Goal: Transaction & Acquisition: Purchase product/service

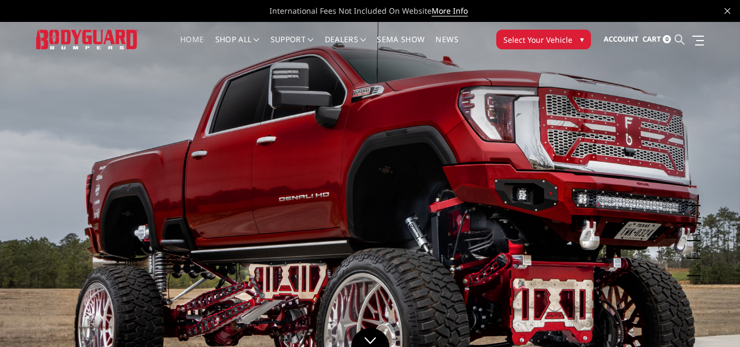
click at [679, 36] on icon at bounding box center [679, 39] width 10 height 10
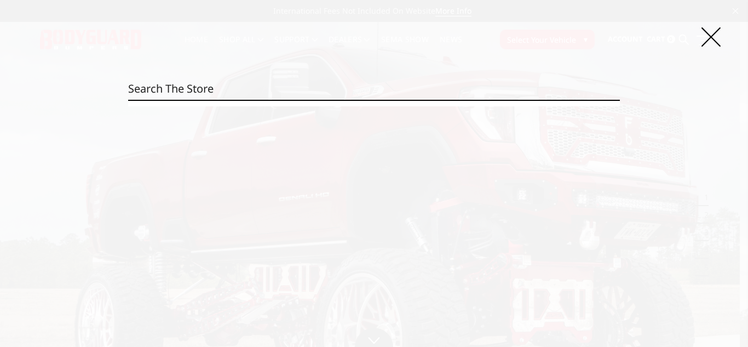
click at [172, 91] on input "Search" at bounding box center [373, 89] width 491 height 22
click at [229, 79] on input "Search" at bounding box center [373, 89] width 491 height 22
drag, startPoint x: 238, startPoint y: 90, endPoint x: 546, endPoint y: 39, distance: 311.9
click at [240, 90] on input "Search" at bounding box center [373, 89] width 491 height 22
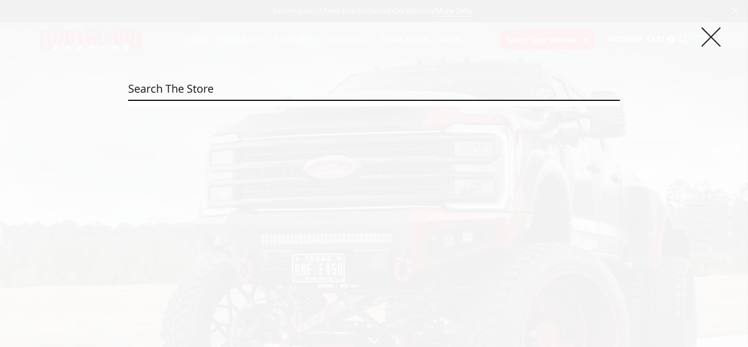
click at [709, 32] on icon at bounding box center [710, 36] width 19 height 19
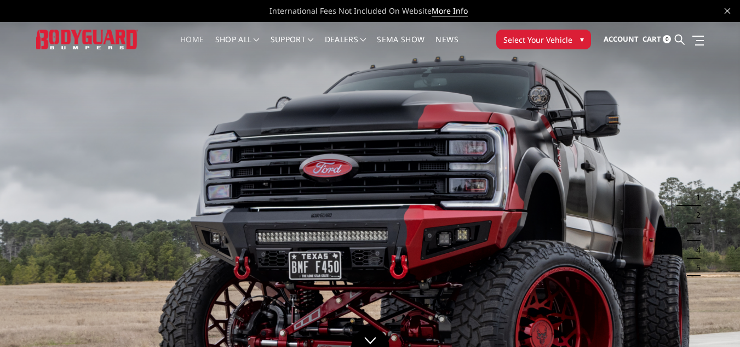
click at [529, 39] on span "Select Your Vehicle" at bounding box center [537, 39] width 69 height 11
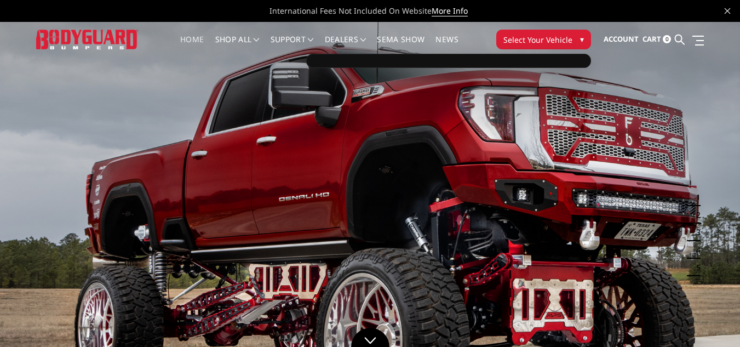
click at [568, 42] on span "Select Your Vehicle" at bounding box center [537, 39] width 69 height 11
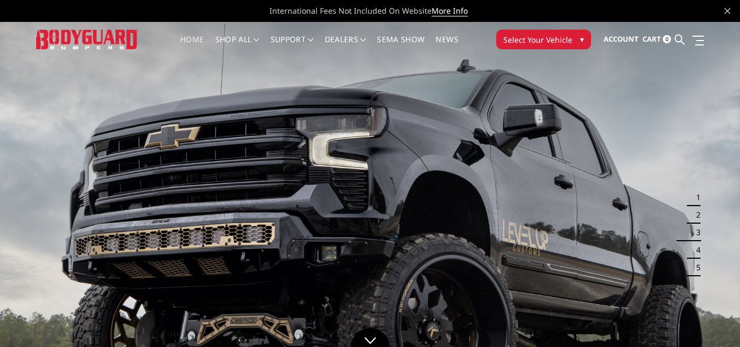
click at [580, 38] on span "▾" at bounding box center [582, 38] width 4 height 11
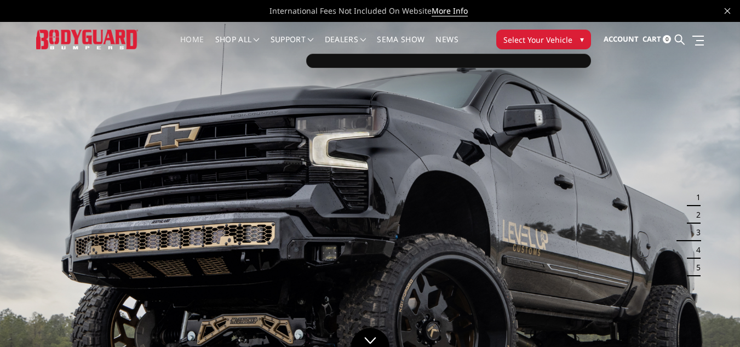
click at [521, 59] on div at bounding box center [448, 61] width 285 height 14
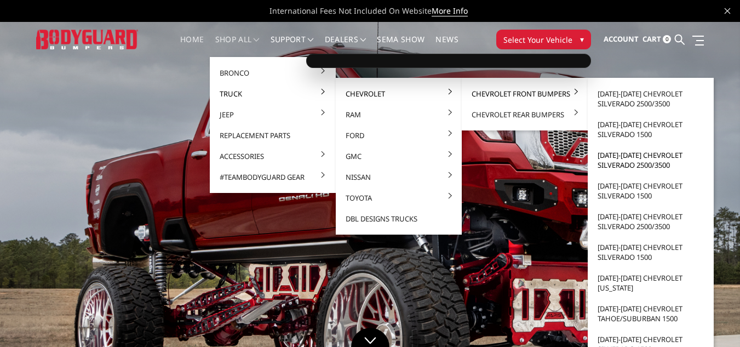
click at [628, 157] on link "2020-2023 Chevrolet Silverado 2500/3500" at bounding box center [650, 160] width 117 height 31
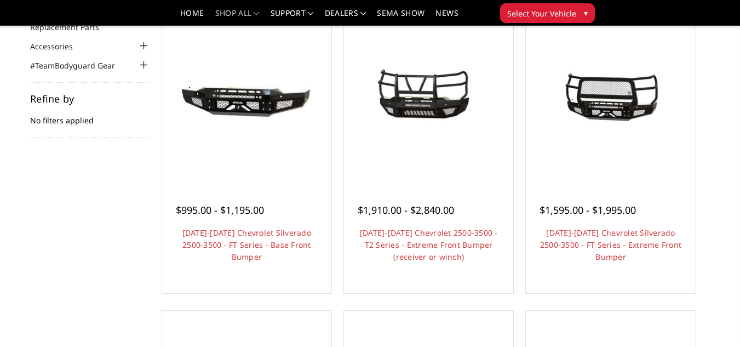
scroll to position [164, 0]
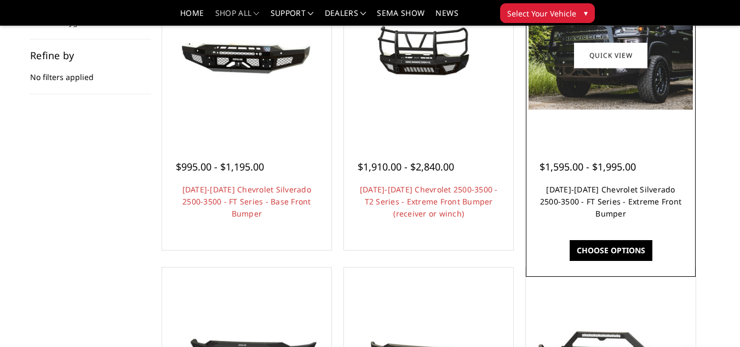
click at [621, 212] on link "2020-2023 Chevrolet Silverado 2500-3500 - FT Series - Extreme Front Bumper" at bounding box center [610, 201] width 141 height 34
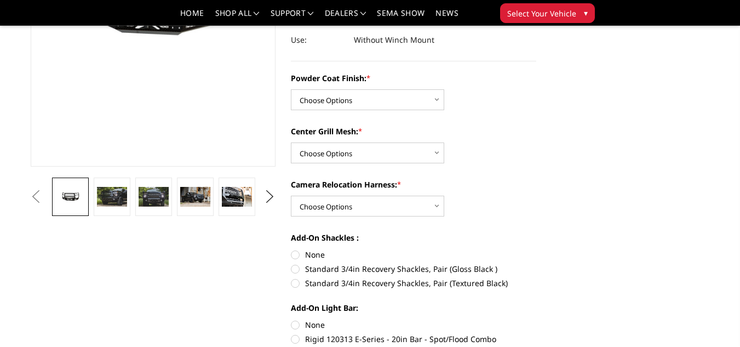
scroll to position [219, 0]
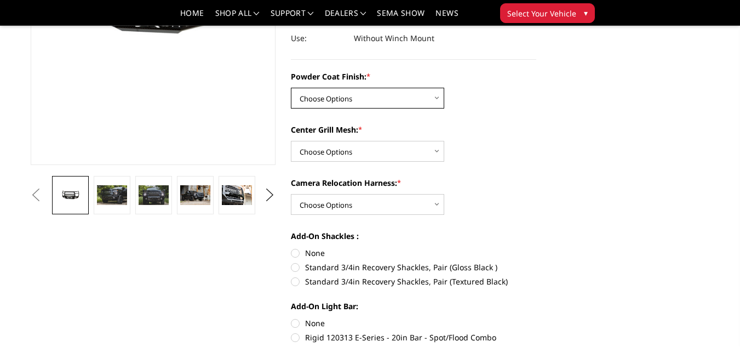
click at [405, 95] on select "Choose Options Bare Metal Gloss Black Powder Coat Textured Black Powder Coat" at bounding box center [367, 98] width 153 height 21
select select "3243"
click at [291, 88] on select "Choose Options Bare Metal Gloss Black Powder Coat Textured Black Powder Coat" at bounding box center [367, 98] width 153 height 21
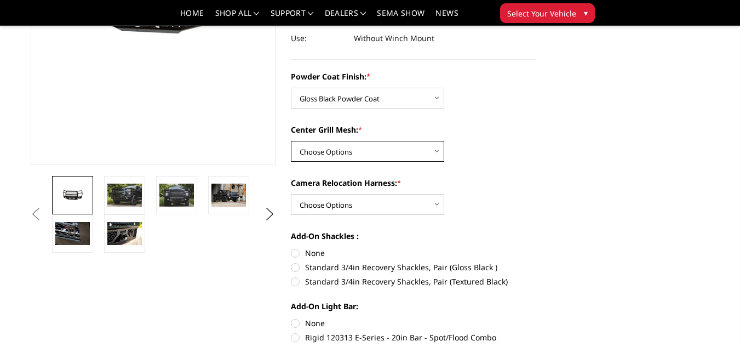
click at [377, 151] on select "Choose Options WITH Expanded Metal in Center Grill WITHOUT Expanded Metal in Ce…" at bounding box center [367, 151] width 153 height 21
select select "3245"
click at [291, 141] on select "Choose Options WITH Expanded Metal in Center Grill WITHOUT Expanded Metal in Ce…" at bounding box center [367, 151] width 153 height 21
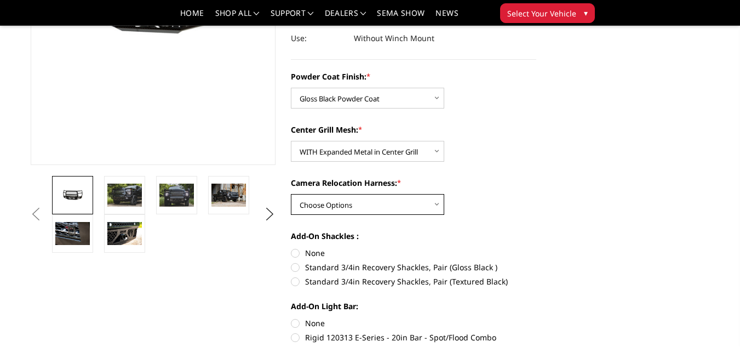
click at [379, 202] on select "Choose Options WITH Camera Relocation Harness WITHOUT Camera Relocation Harness" at bounding box center [367, 204] width 153 height 21
select select "3248"
click at [291, 194] on select "Choose Options WITH Camera Relocation Harness WITHOUT Camera Relocation Harness" at bounding box center [367, 204] width 153 height 21
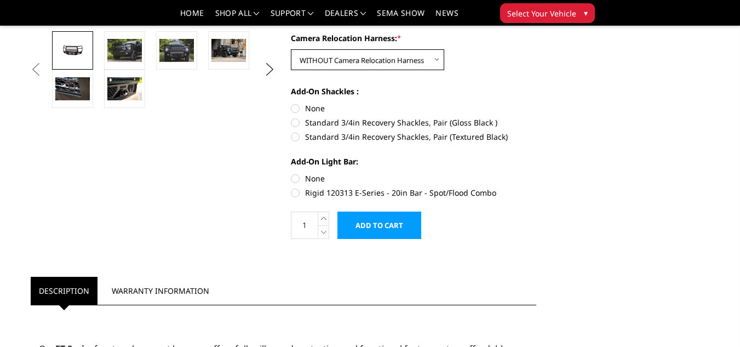
scroll to position [383, 0]
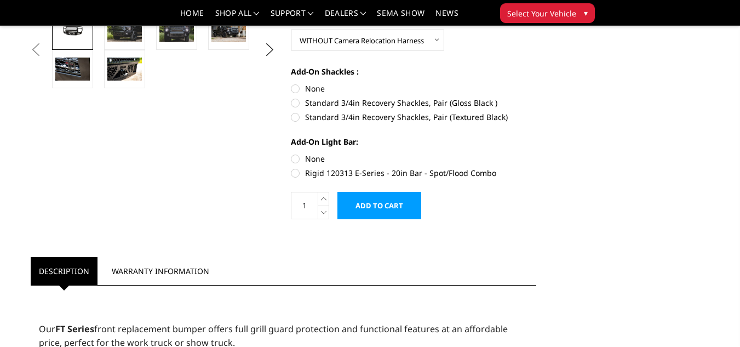
click at [397, 210] on input "Add to Cart" at bounding box center [379, 205] width 84 height 27
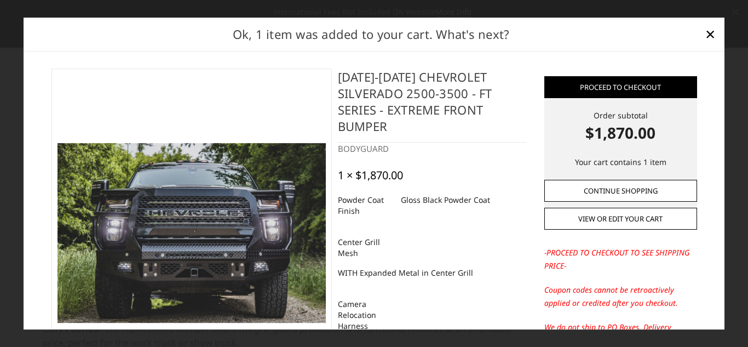
click at [561, 191] on link "Continue Shopping" at bounding box center [620, 191] width 153 height 22
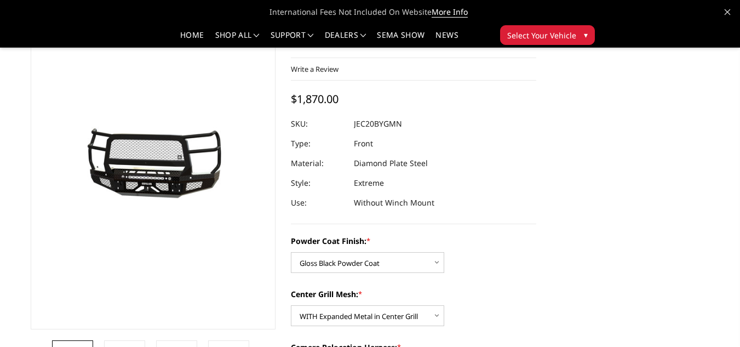
scroll to position [0, 0]
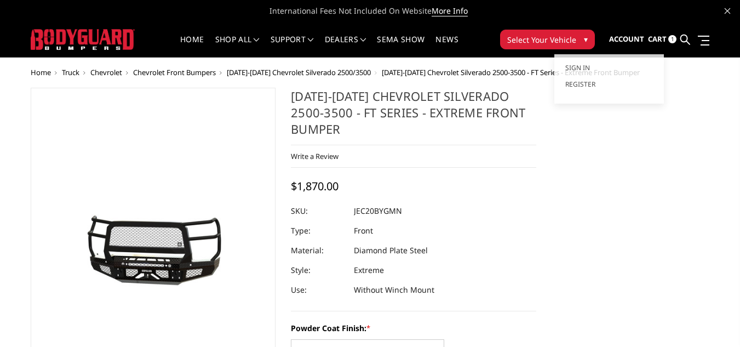
click at [636, 35] on span "Account" at bounding box center [626, 39] width 35 height 10
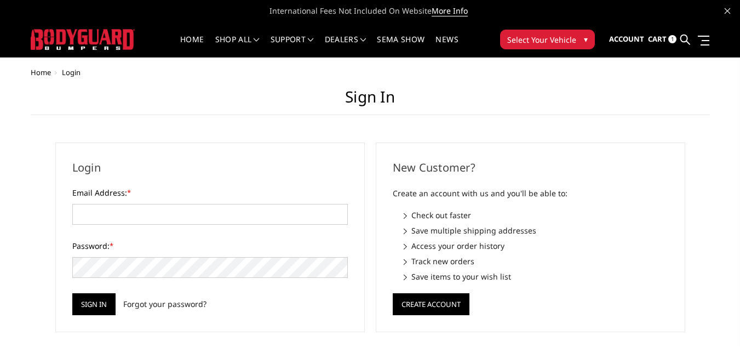
scroll to position [55, 0]
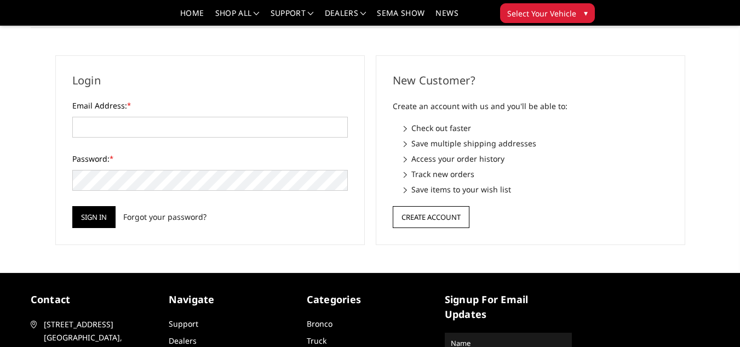
click at [416, 216] on button "Create Account" at bounding box center [431, 217] width 77 height 22
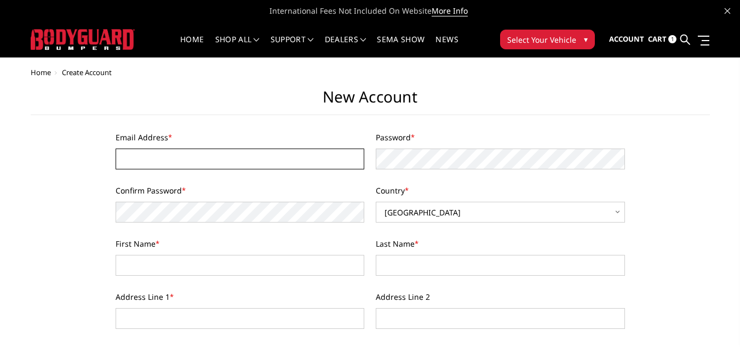
click at [158, 156] on input "Email Address *" at bounding box center [240, 158] width 249 height 21
type input "[DOMAIN_NAME][EMAIL_ADDRESS][DOMAIN_NAME]"
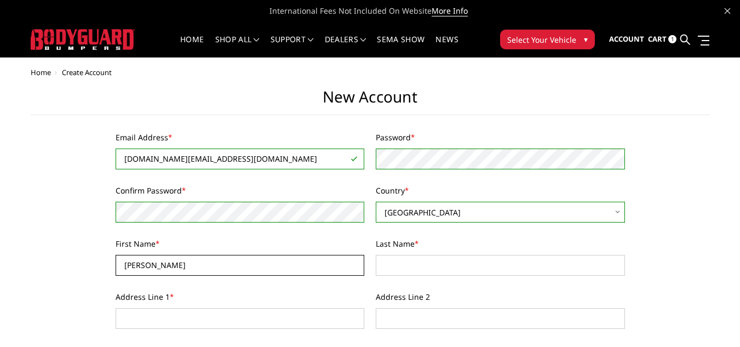
type input "Justin"
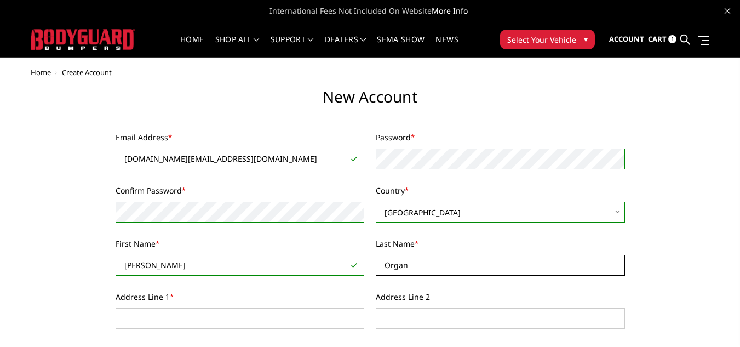
type input "Organ"
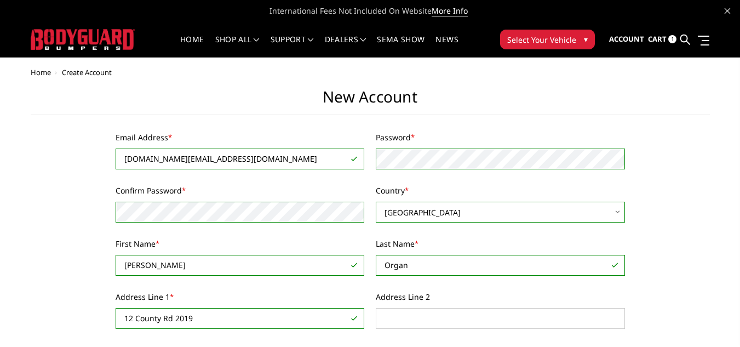
type input "12 County Rd 2019"
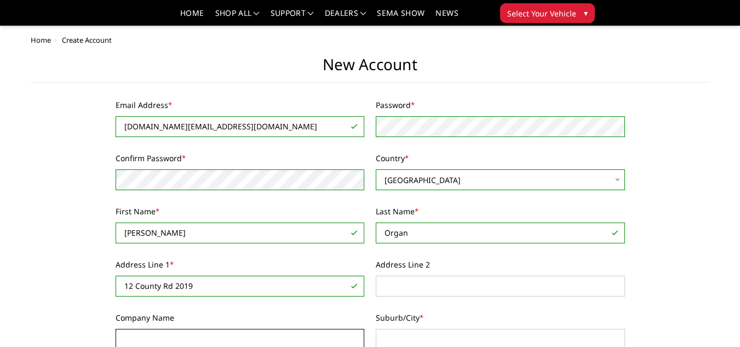
scroll to position [198, 0]
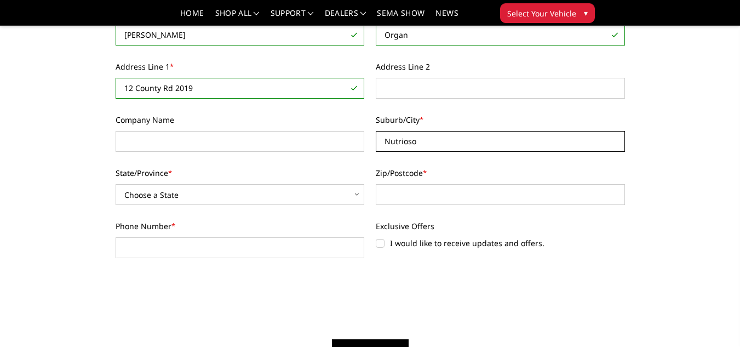
type input "Nutrioso"
click at [158, 156] on div "Email Address * theorgans.jo@gmail.com You must enter a valid email. Password *…" at bounding box center [369, 87] width 521 height 372
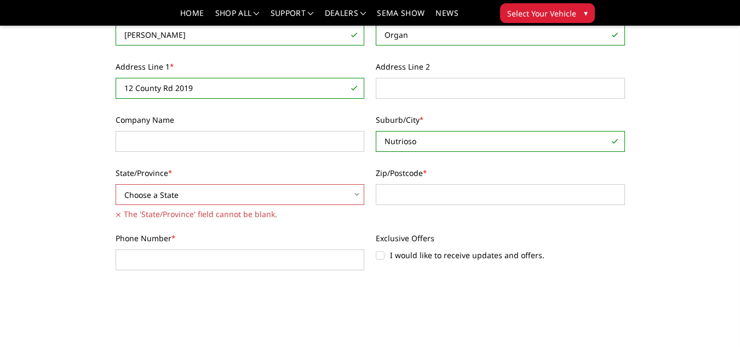
click at [182, 199] on select "Choose a State Alabama Alaska American Samoa Arizona Arkansas Armed Forces Afri…" at bounding box center [240, 194] width 249 height 21
select select "[US_STATE]"
click at [116, 184] on select "Choose a State Alabama Alaska American Samoa Arizona Arkansas Armed Forces Afri…" at bounding box center [240, 194] width 249 height 21
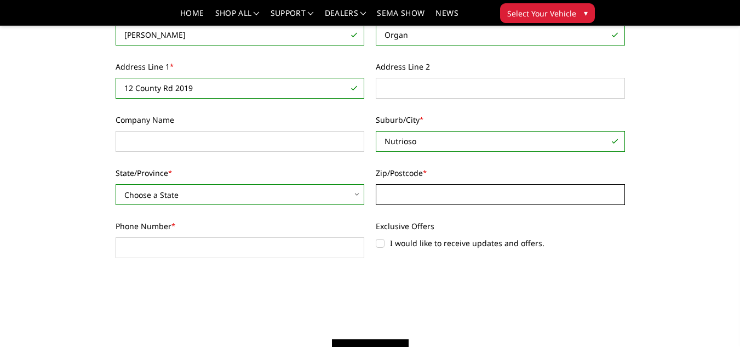
click at [400, 197] on input "Zip/Postcode *" at bounding box center [500, 194] width 249 height 21
type input "85932"
click at [244, 258] on div "Email Address * theorgans.jo@gmail.com You must enter a valid email. Password *…" at bounding box center [369, 87] width 521 height 372
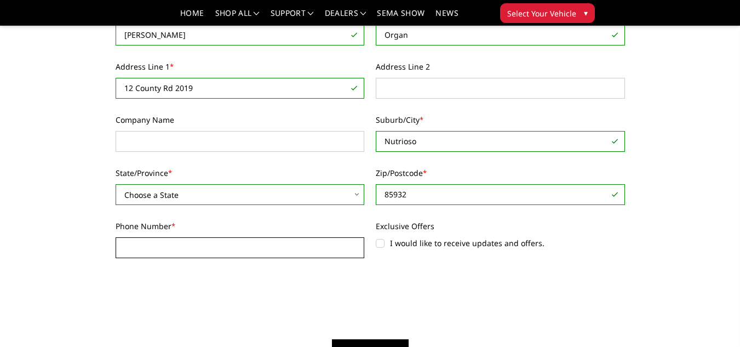
click at [210, 239] on input "Phone Number *" at bounding box center [240, 247] width 249 height 21
type input "4802458170"
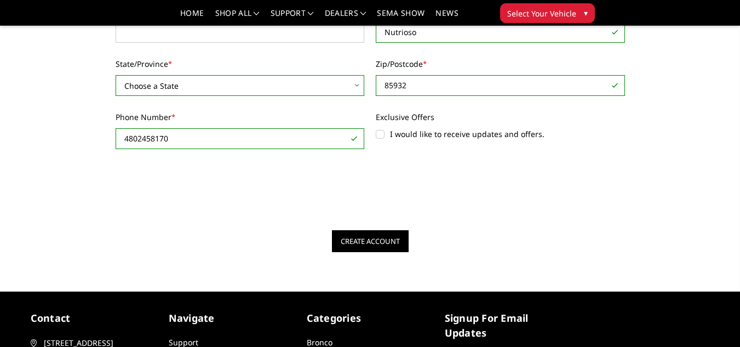
scroll to position [307, 0]
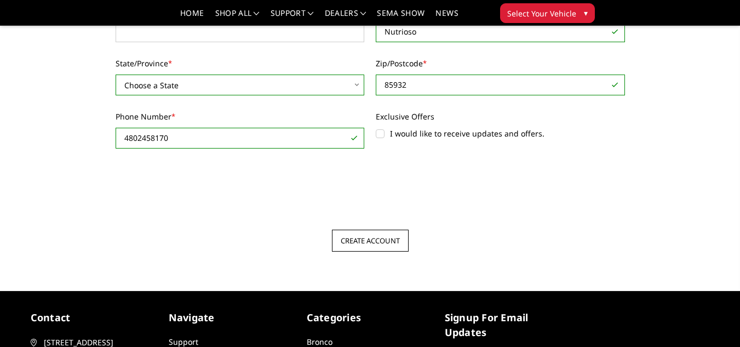
click at [372, 238] on input "Create Account" at bounding box center [370, 240] width 77 height 22
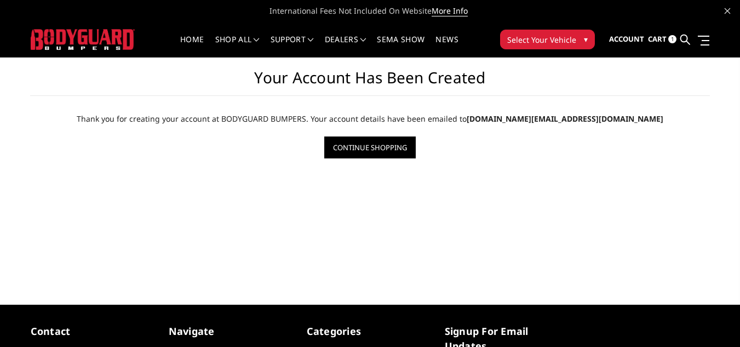
click at [656, 39] on span "Cart" at bounding box center [657, 39] width 19 height 10
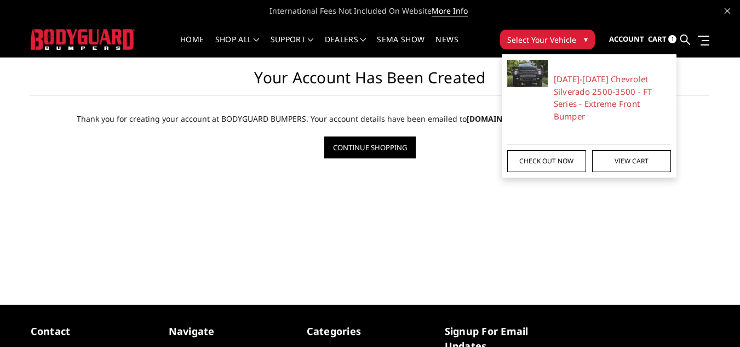
click at [568, 162] on link "Check out now" at bounding box center [546, 161] width 79 height 22
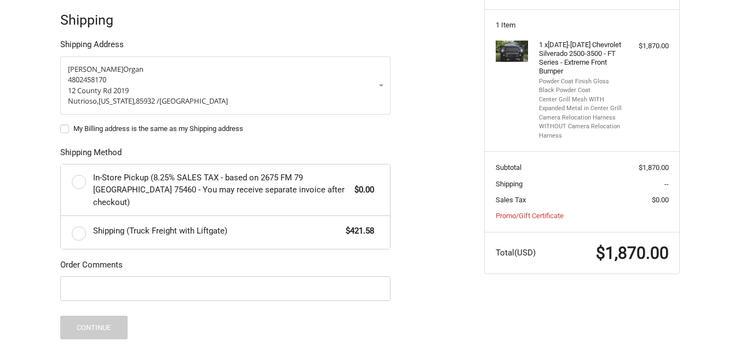
scroll to position [246, 0]
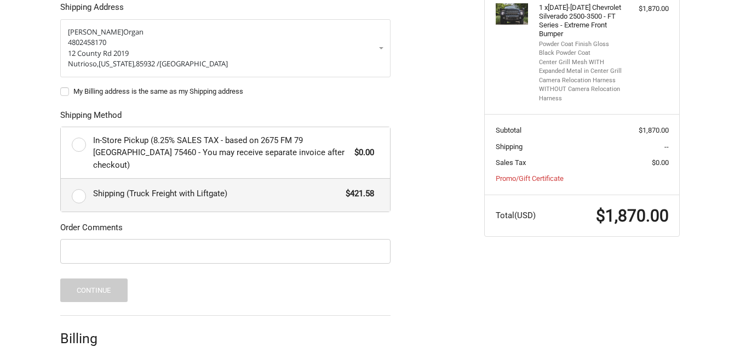
click at [76, 188] on label "Shipping (Truck Freight with Liftgate) $421.58" at bounding box center [225, 194] width 329 height 33
click at [61, 179] on input "Shipping (Truck Freight with Liftgate) $421.58" at bounding box center [61, 178] width 1 height 1
radio input "true"
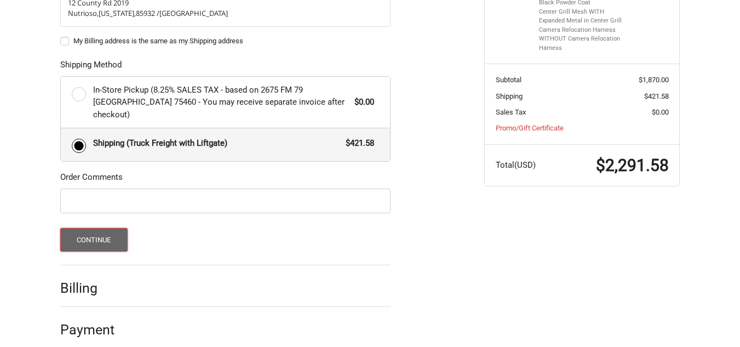
click at [113, 228] on button "Continue" at bounding box center [93, 240] width 67 height 24
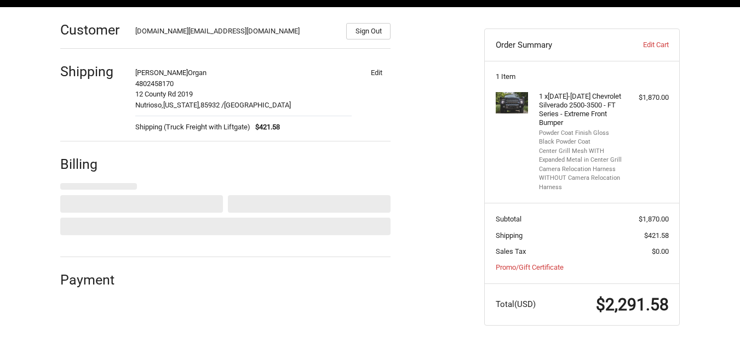
select select "US"
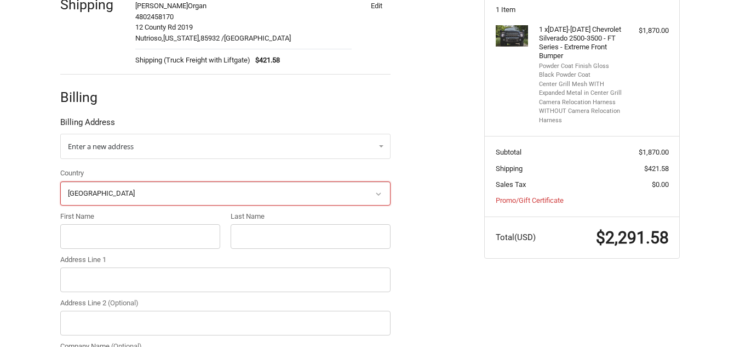
scroll to position [229, 0]
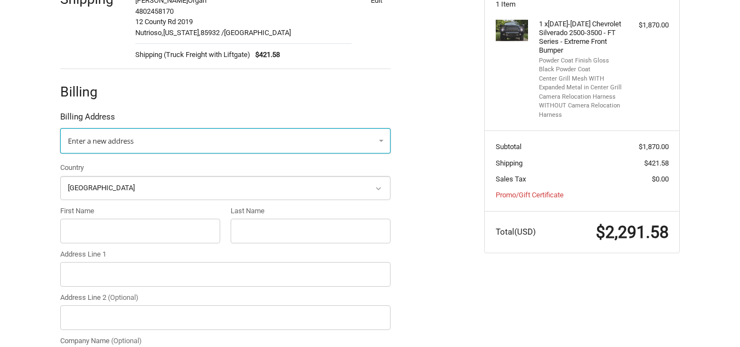
click at [121, 137] on span "Enter a new address" at bounding box center [101, 141] width 66 height 10
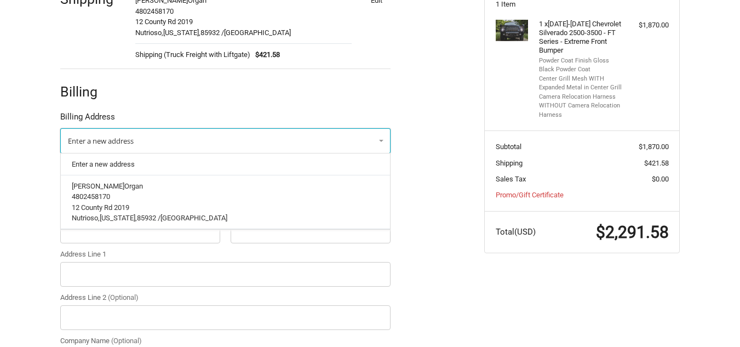
click at [121, 137] on span "Enter a new address" at bounding box center [101, 141] width 66 height 10
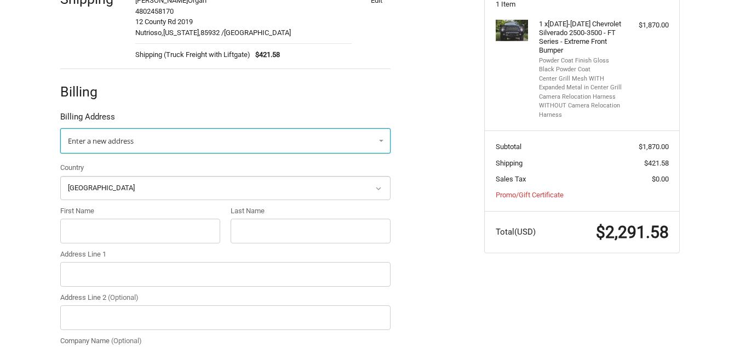
click at [121, 137] on span "Enter a new address" at bounding box center [101, 141] width 66 height 10
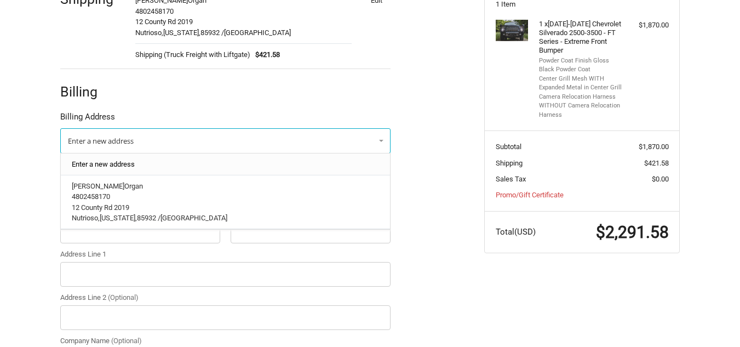
click at [121, 162] on link "Enter a new address" at bounding box center [225, 163] width 319 height 21
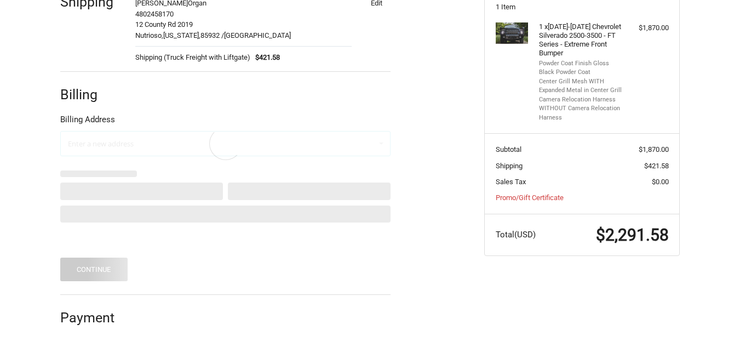
select select "US"
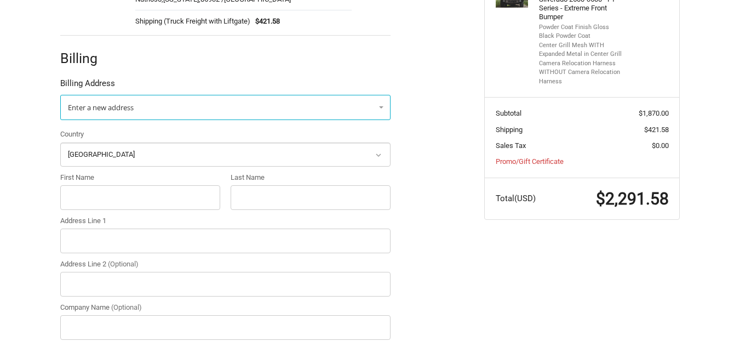
scroll to position [281, 0]
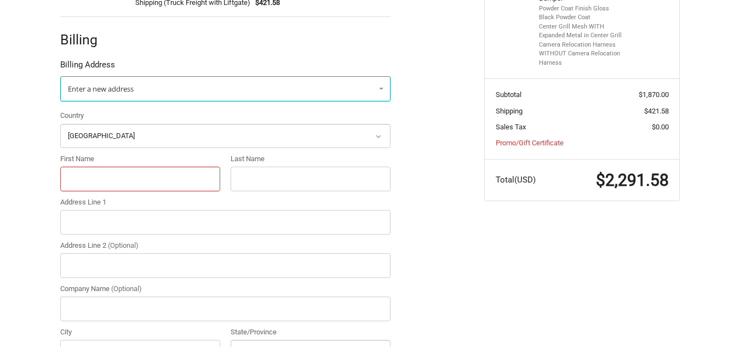
click at [112, 181] on input "First Name" at bounding box center [140, 178] width 160 height 25
type input "Justi"
type input "Organ"
click at [112, 181] on input "Justi" at bounding box center [140, 178] width 160 height 25
type input "Justin"
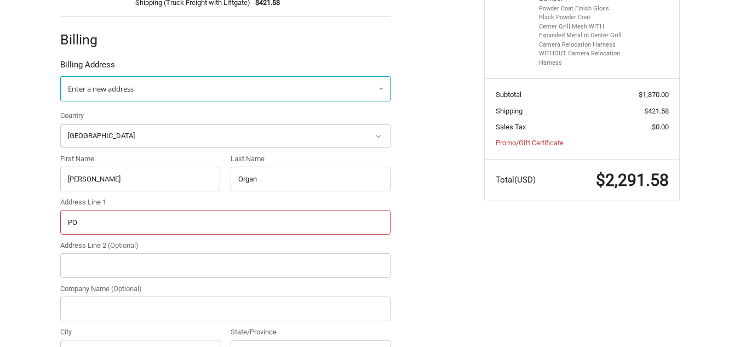
type input "PO BOX 128"
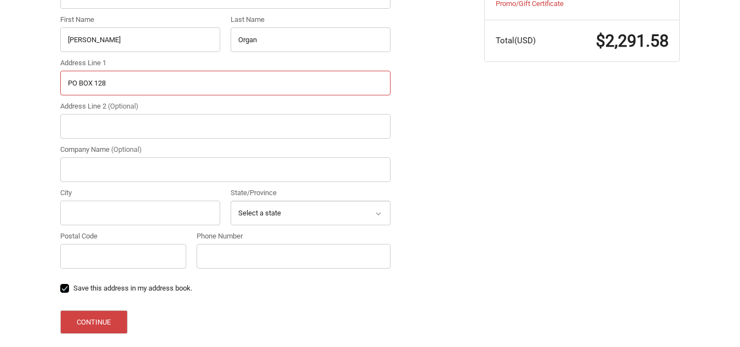
scroll to position [446, 0]
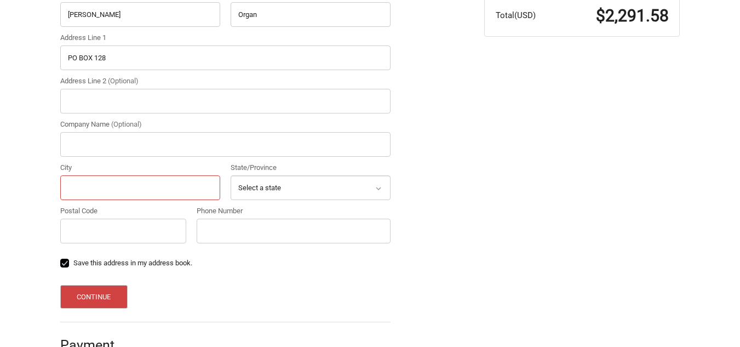
click at [93, 181] on input "City" at bounding box center [140, 187] width 160 height 25
type input "Nutrioso"
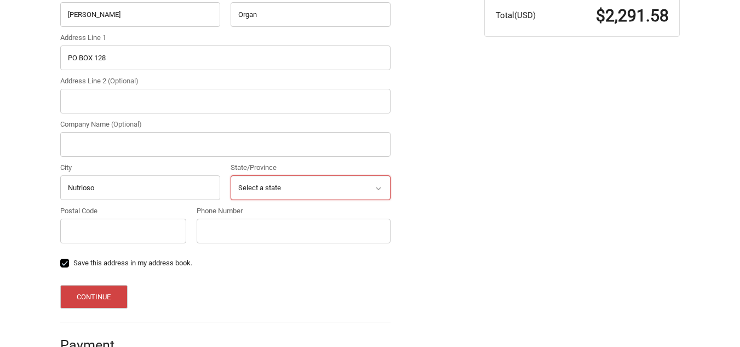
select select "AZ"
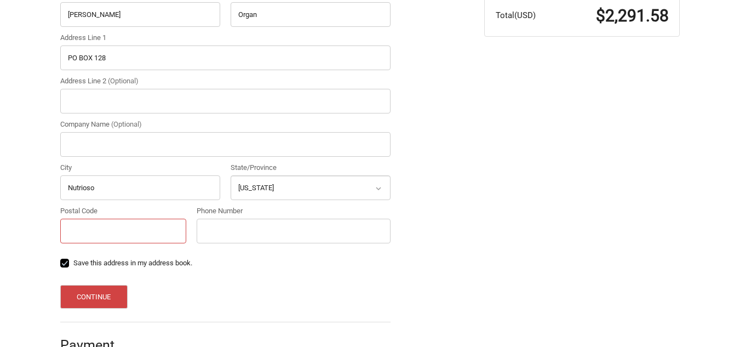
type input "85932"
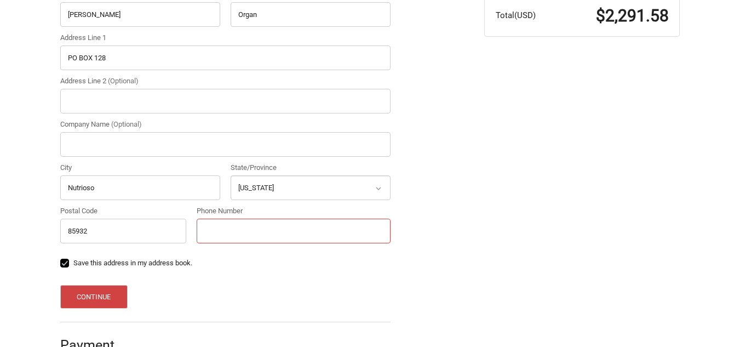
type input "4802458170"
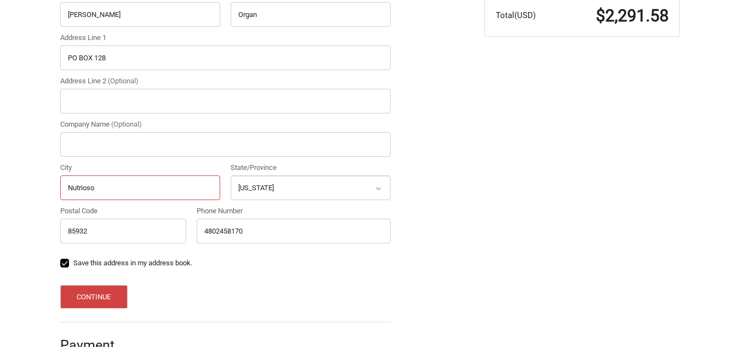
scroll to position [473, 0]
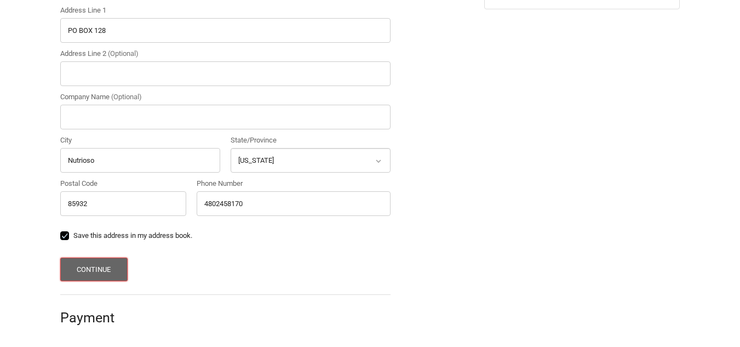
click at [108, 268] on button "Continue" at bounding box center [93, 269] width 67 height 24
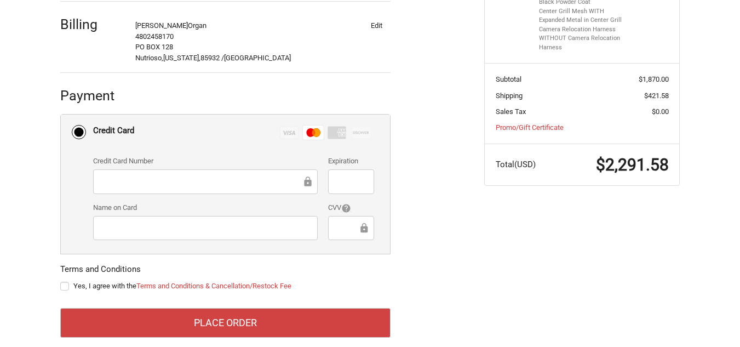
scroll to position [312, 0]
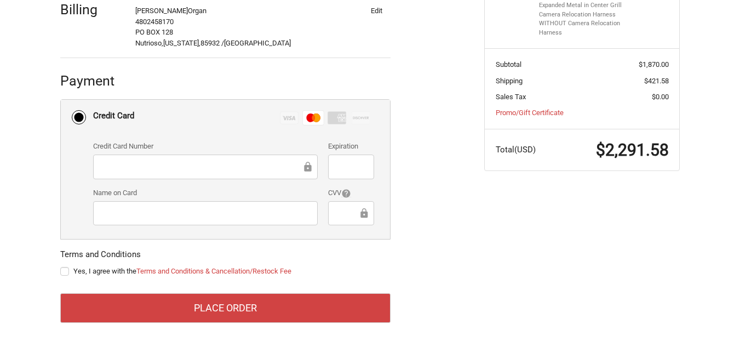
click at [67, 271] on label "Yes, I agree with the Terms and Conditions & Cancellation/Restock Fee" at bounding box center [225, 271] width 330 height 9
click at [61, 266] on input "Yes, I agree with the Terms and Conditions & Cancellation/Restock Fee" at bounding box center [60, 266] width 1 height 1
checkbox input "true"
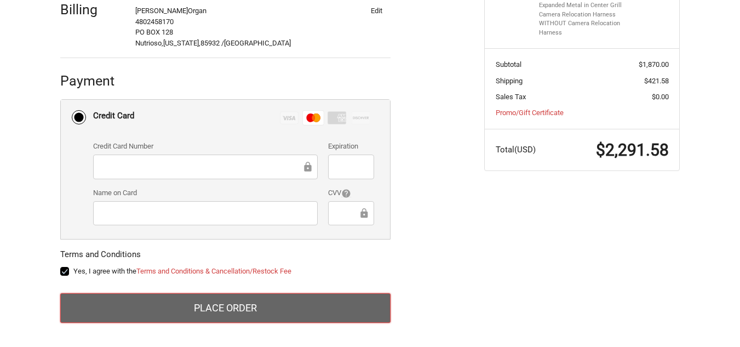
click at [205, 302] on button "Place Order" at bounding box center [225, 308] width 330 height 30
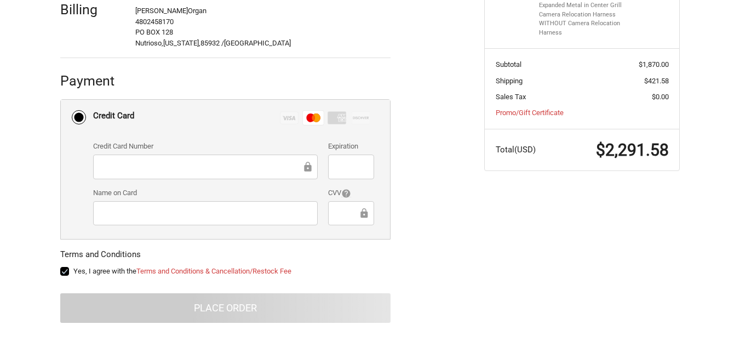
scroll to position [123, 0]
